Goal: Navigation & Orientation: Find specific page/section

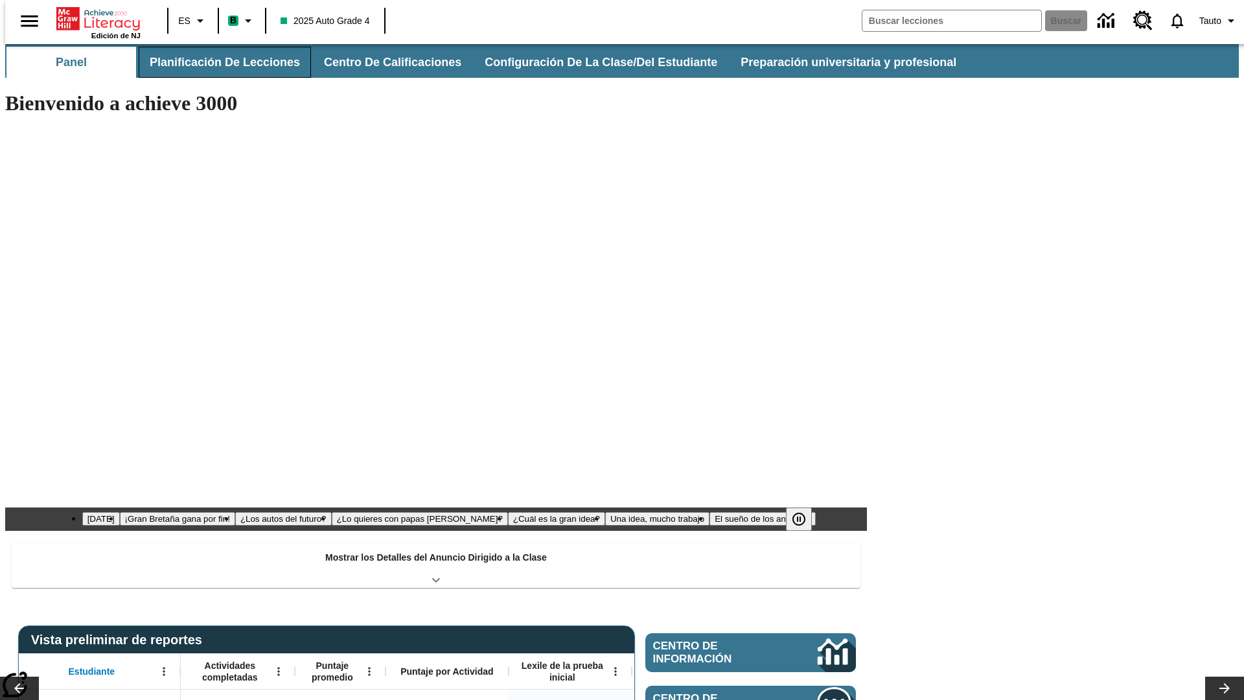
click at [217, 62] on button "Planificación de lecciones" at bounding box center [225, 62] width 172 height 31
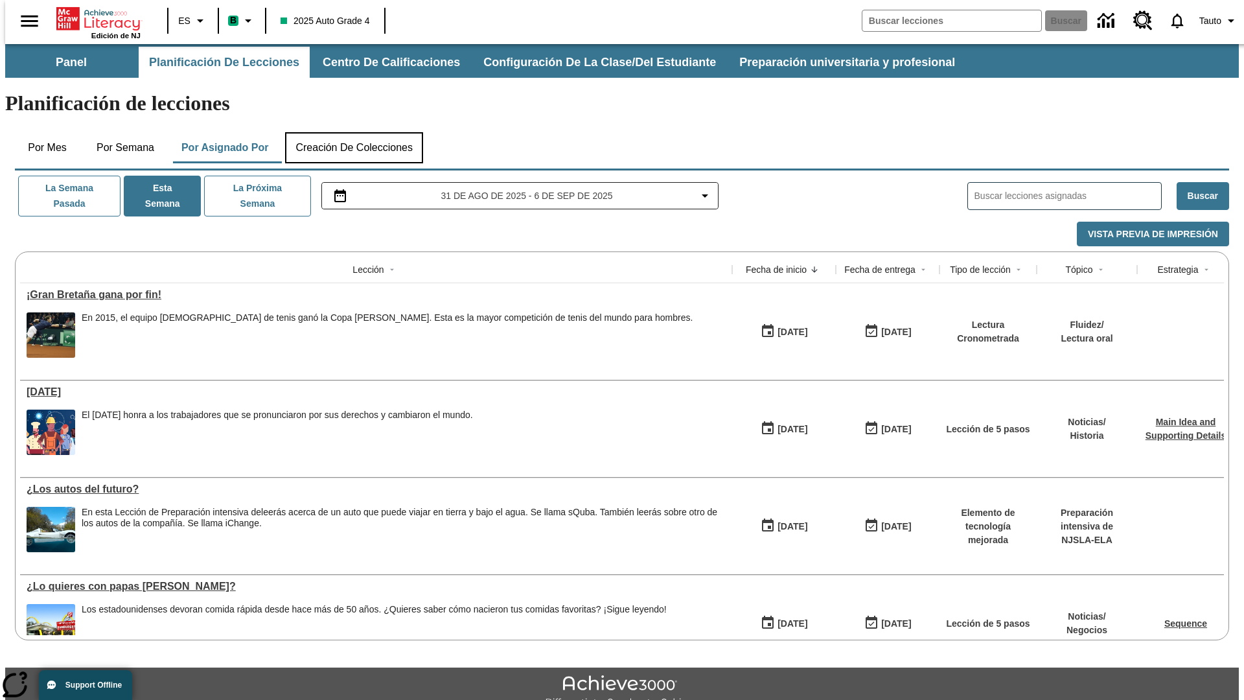
click at [354, 132] on button "Creación de colecciones" at bounding box center [354, 147] width 138 height 31
